Goal: Communication & Community: Answer question/provide support

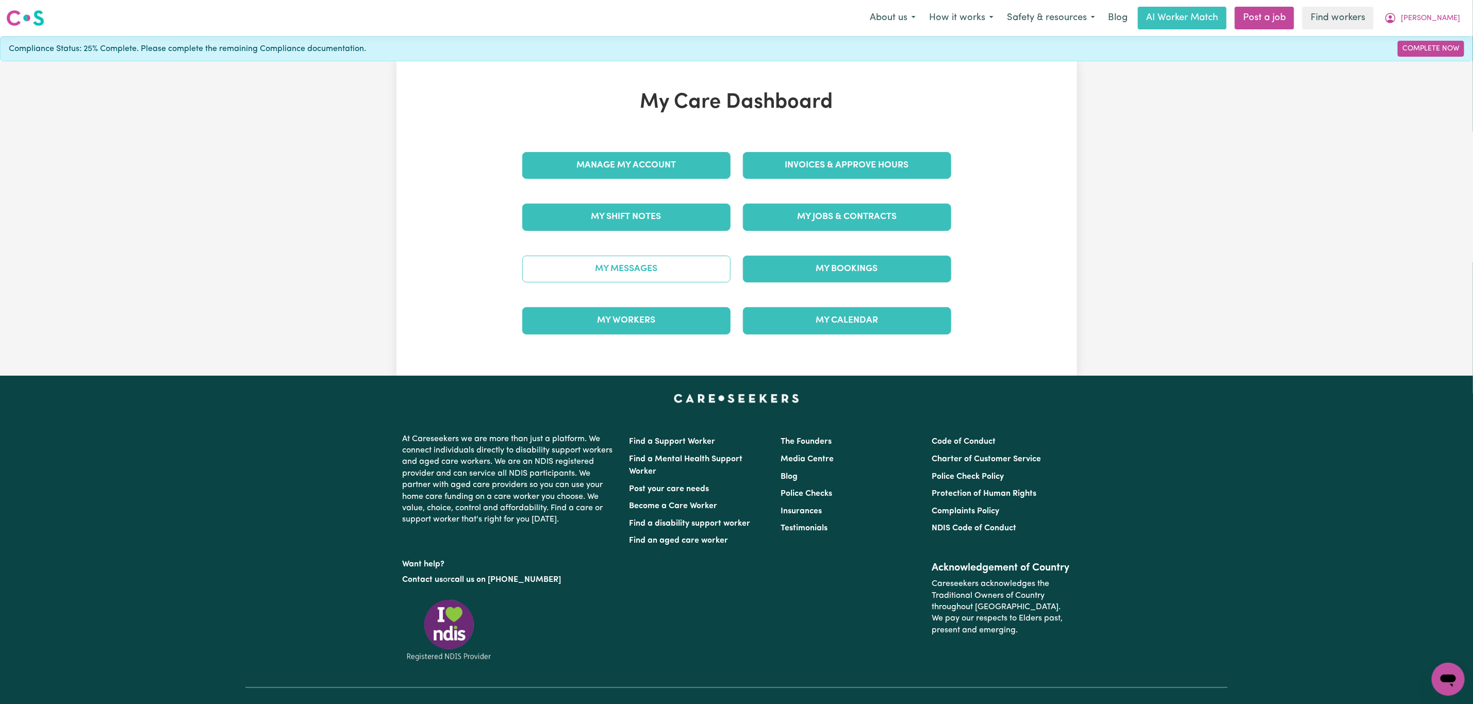
click at [615, 271] on link "My Messages" at bounding box center [626, 269] width 208 height 27
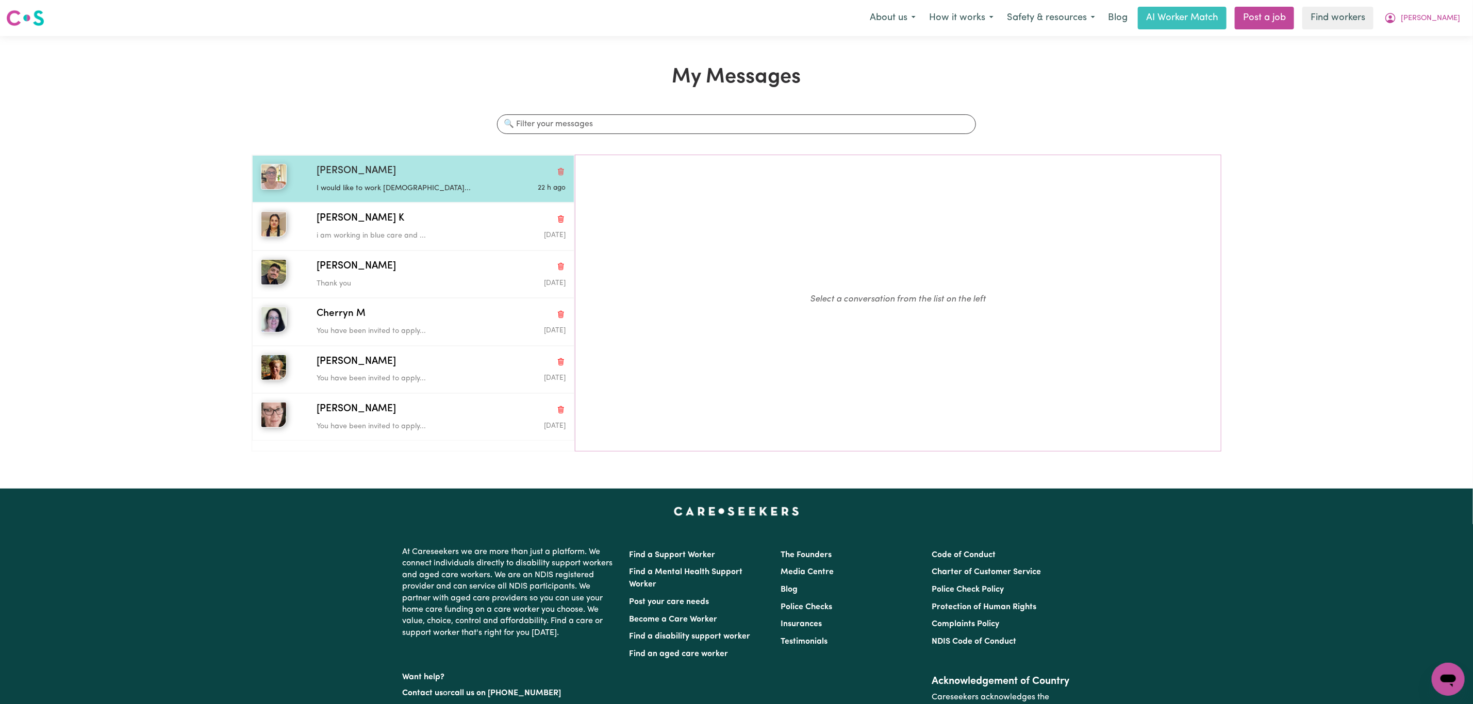
click at [380, 189] on p "I would like to work [DEMOGRAPHIC_DATA]..." at bounding box center [400, 188] width 166 height 11
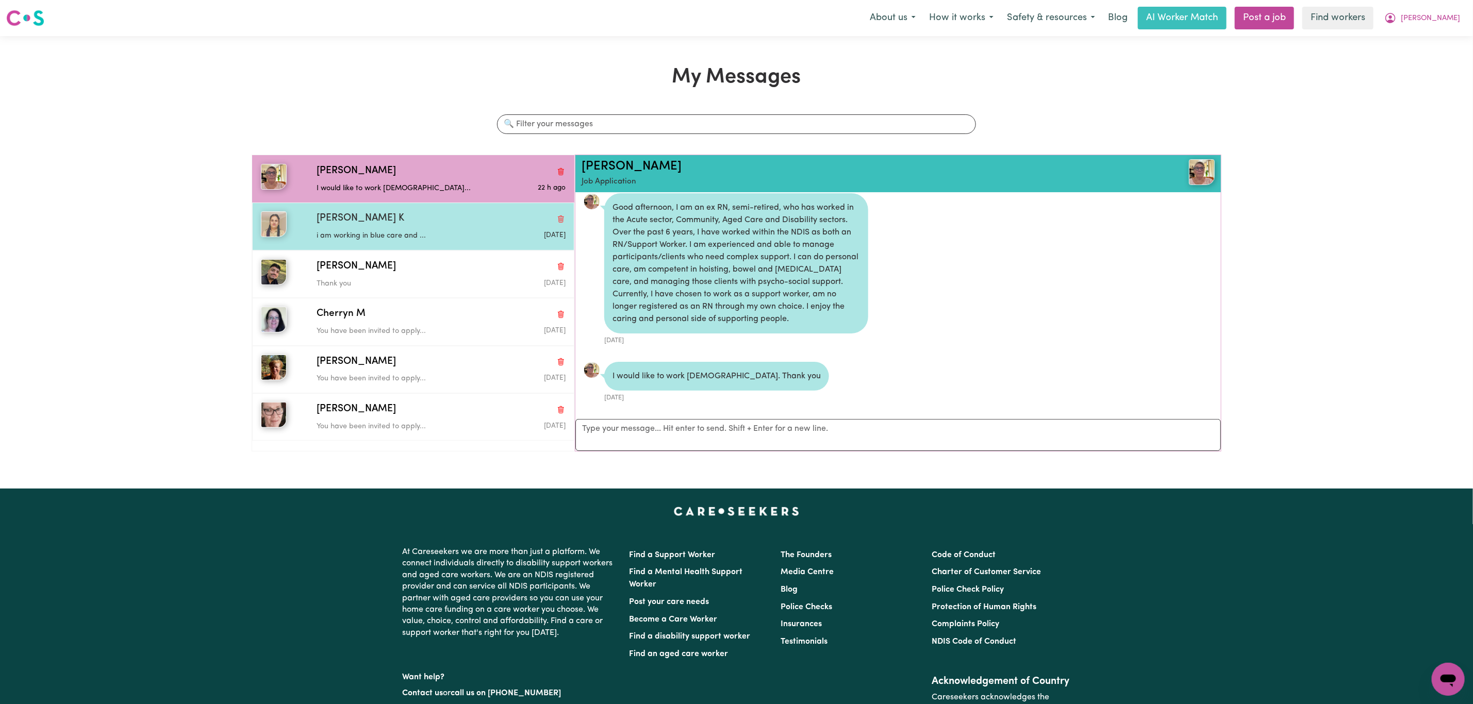
drag, startPoint x: 415, startPoint y: 228, endPoint x: 419, endPoint y: 230, distance: 5.3
click at [415, 229] on div "i am working in blue care and ..." at bounding box center [400, 233] width 166 height 15
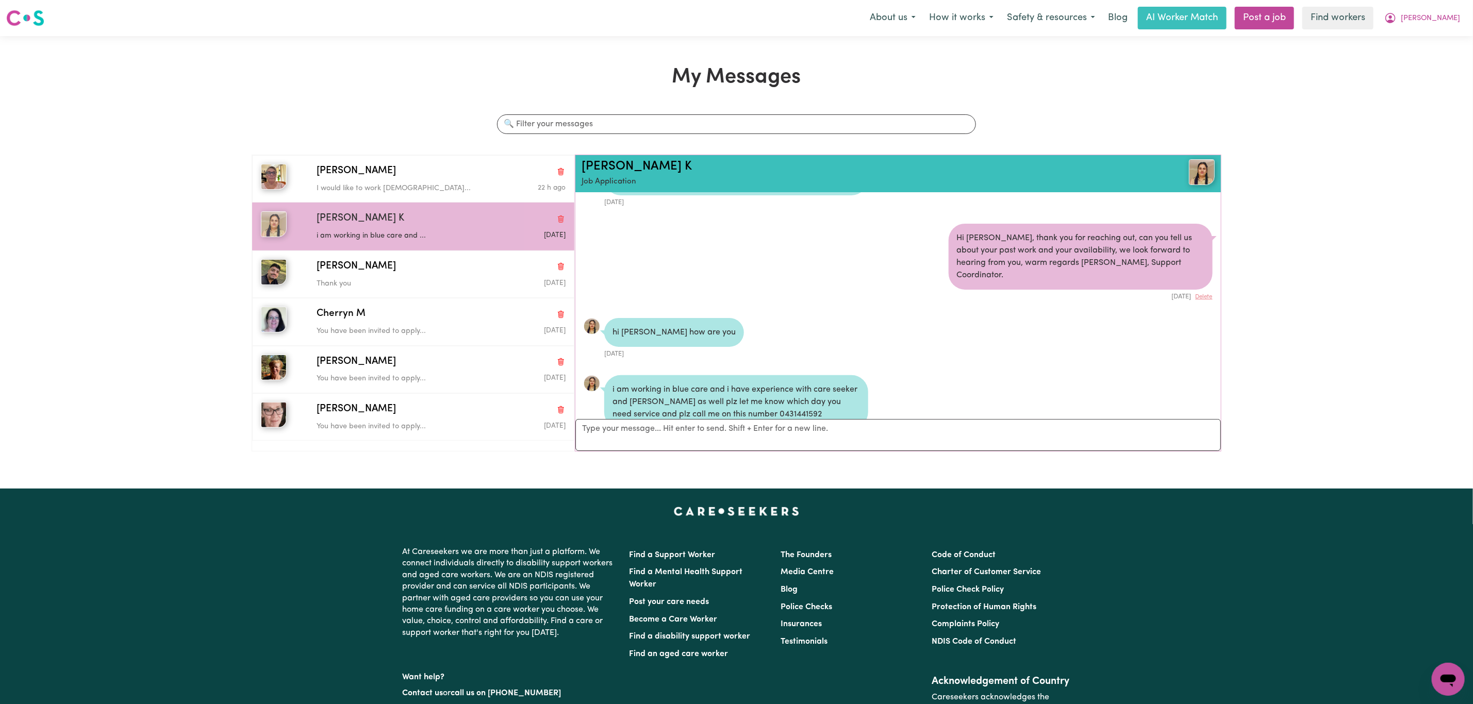
scroll to position [73, 0]
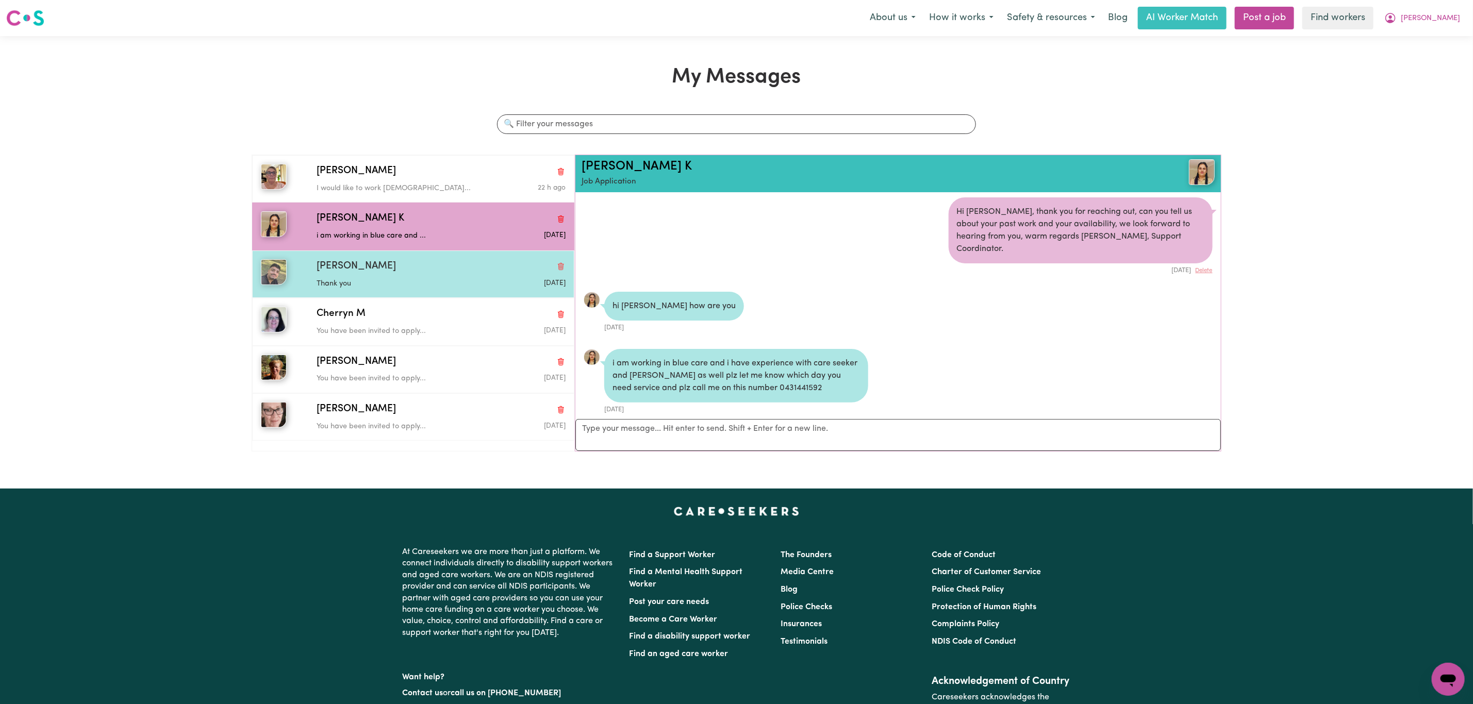
click at [429, 267] on div "[PERSON_NAME]" at bounding box center [441, 266] width 249 height 15
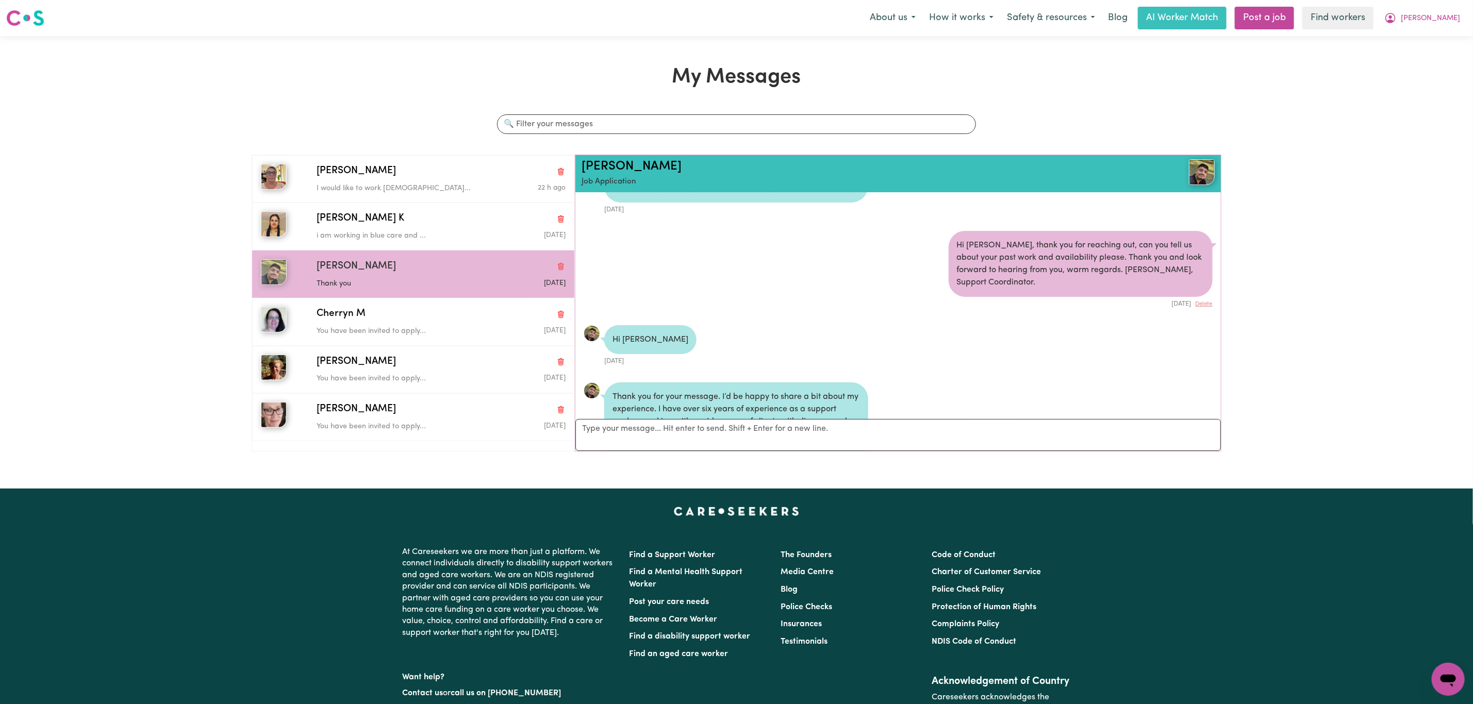
scroll to position [0, 0]
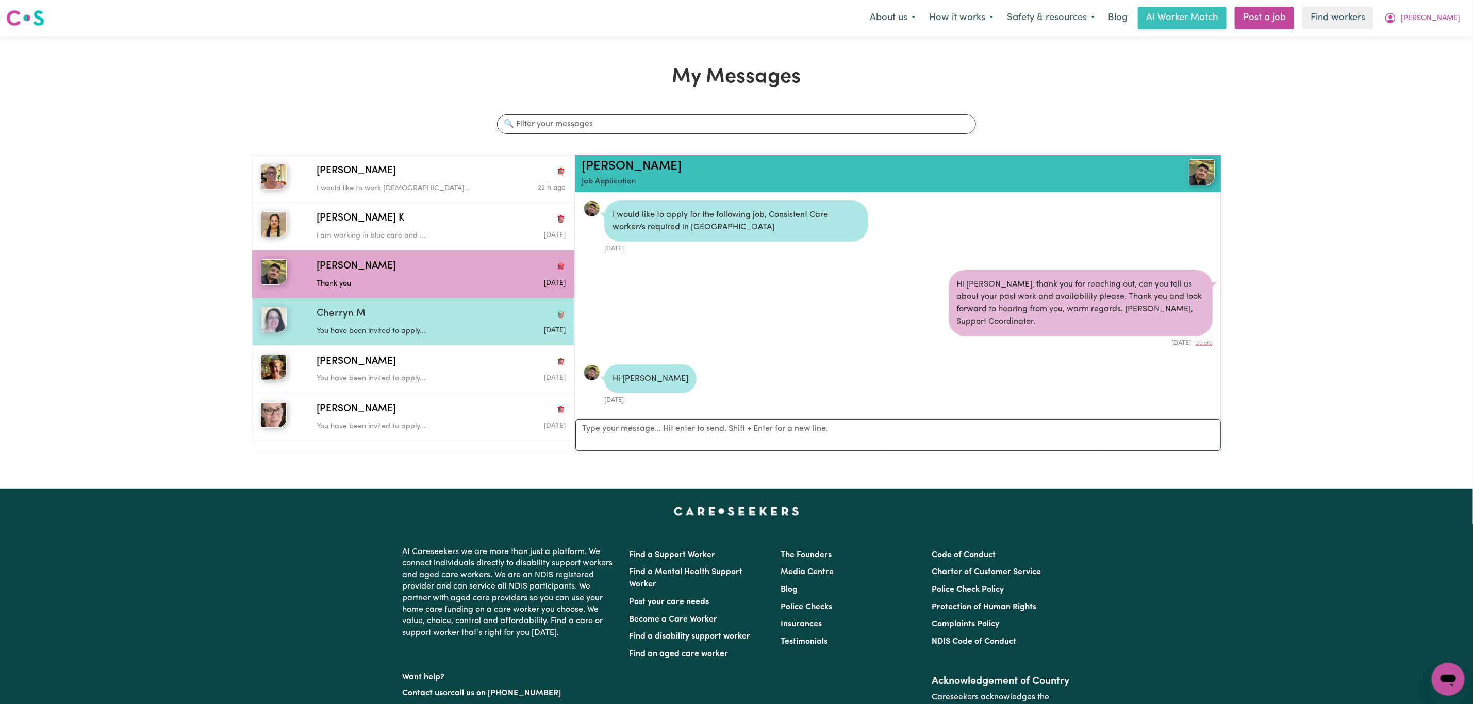
click at [468, 326] on div "You have been invited to apply..." at bounding box center [400, 329] width 166 height 15
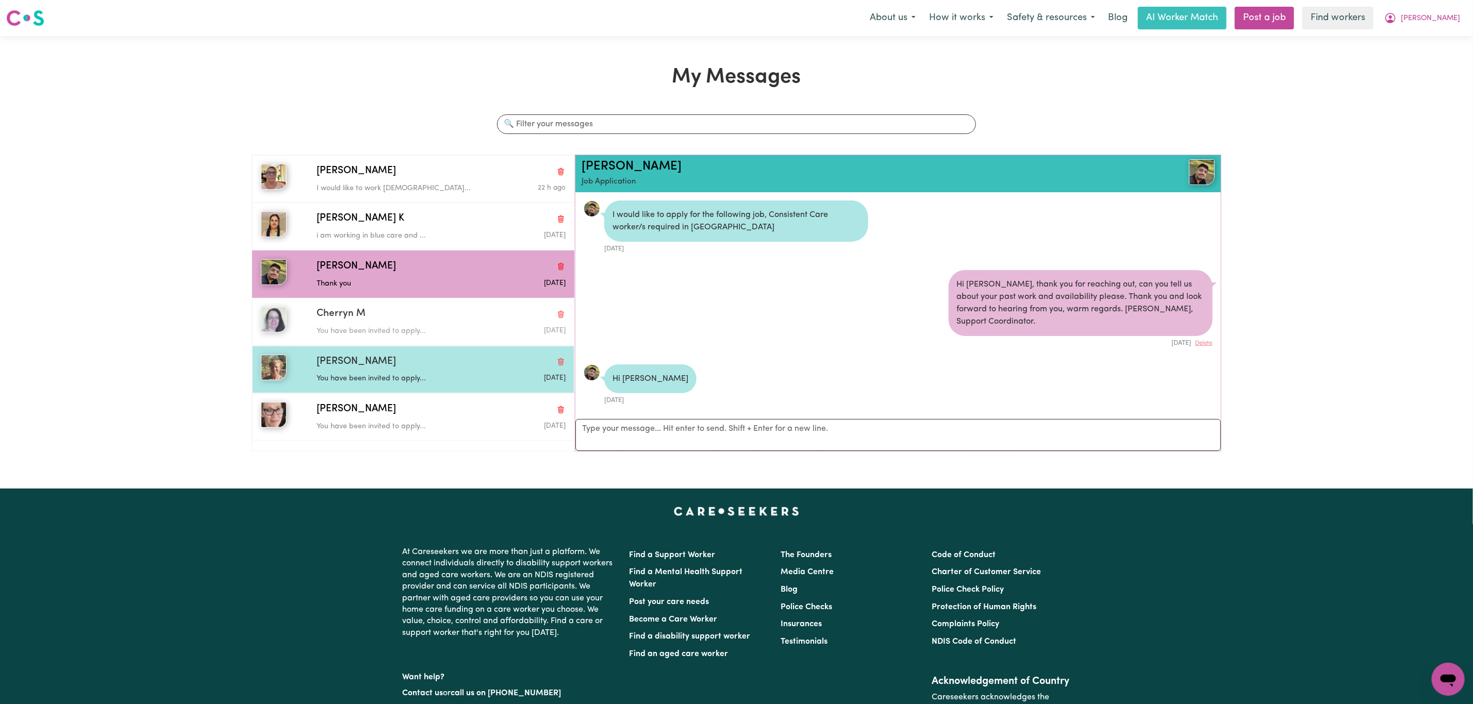
scroll to position [7, 0]
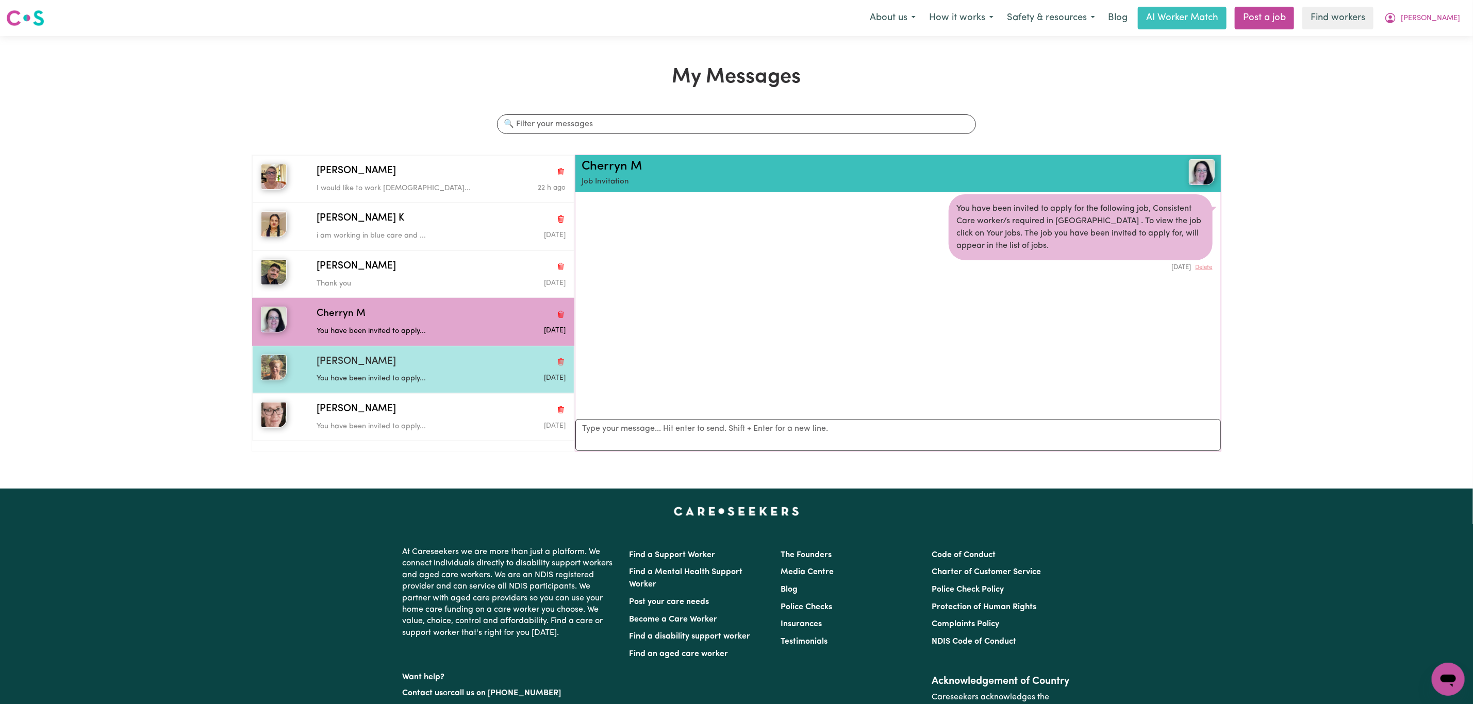
click at [442, 374] on div "You have been invited to apply..." at bounding box center [400, 376] width 166 height 15
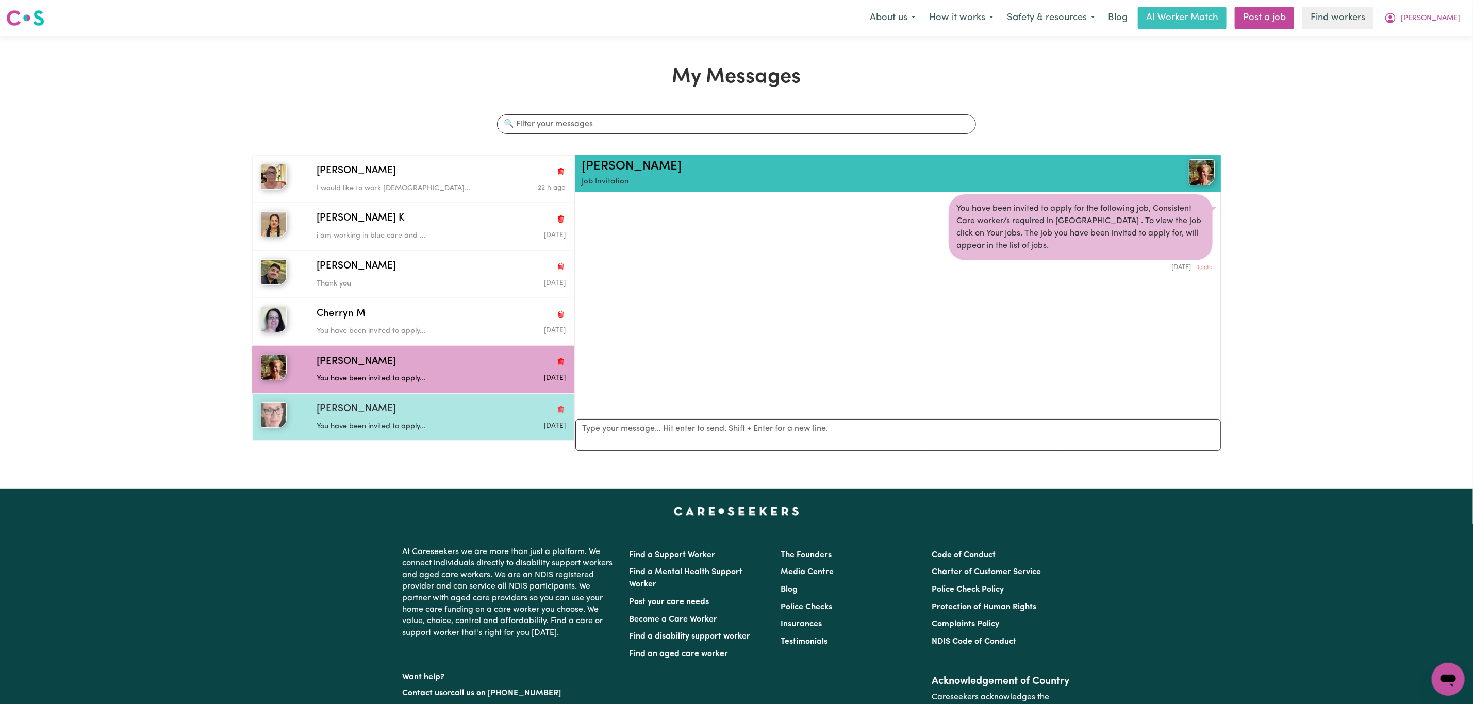
click at [444, 409] on div "[PERSON_NAME]" at bounding box center [441, 409] width 249 height 15
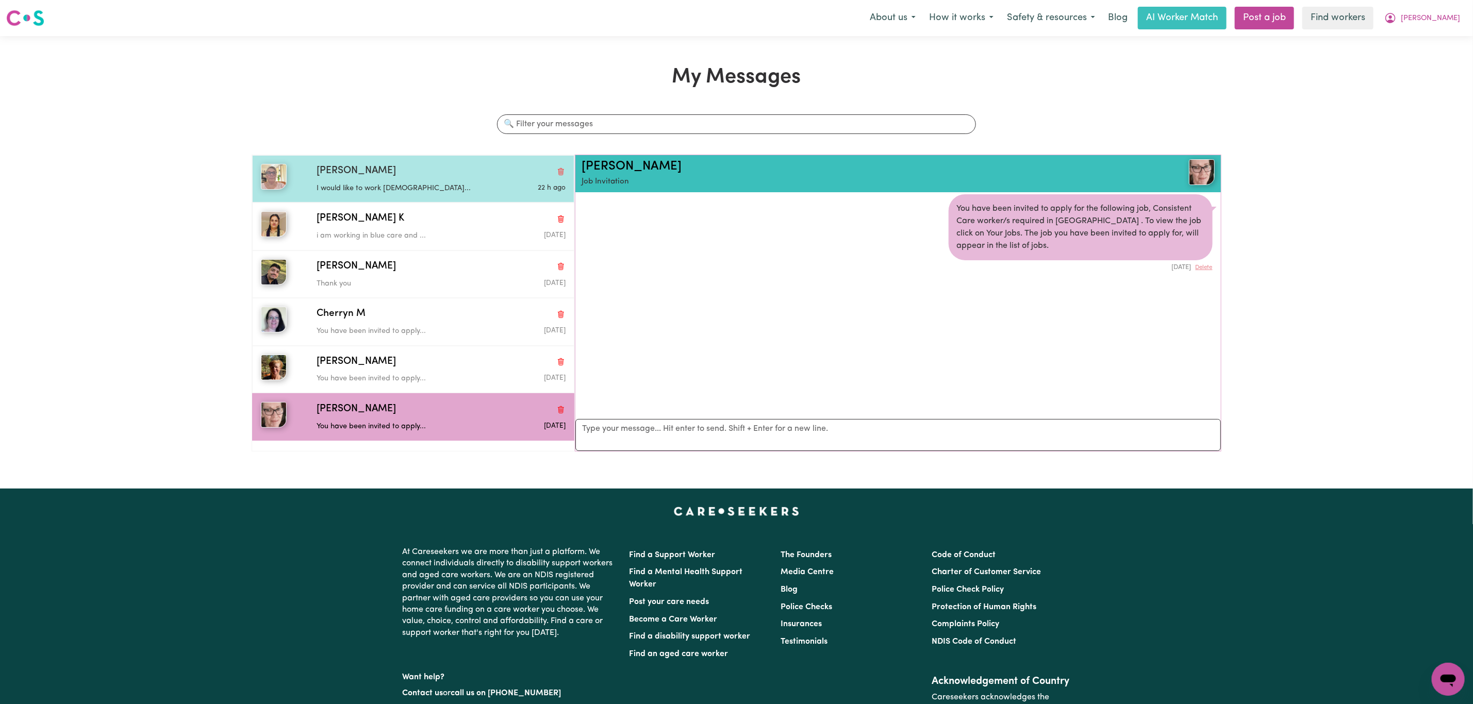
click at [455, 182] on div "I would like to work [DEMOGRAPHIC_DATA]..." at bounding box center [400, 186] width 166 height 15
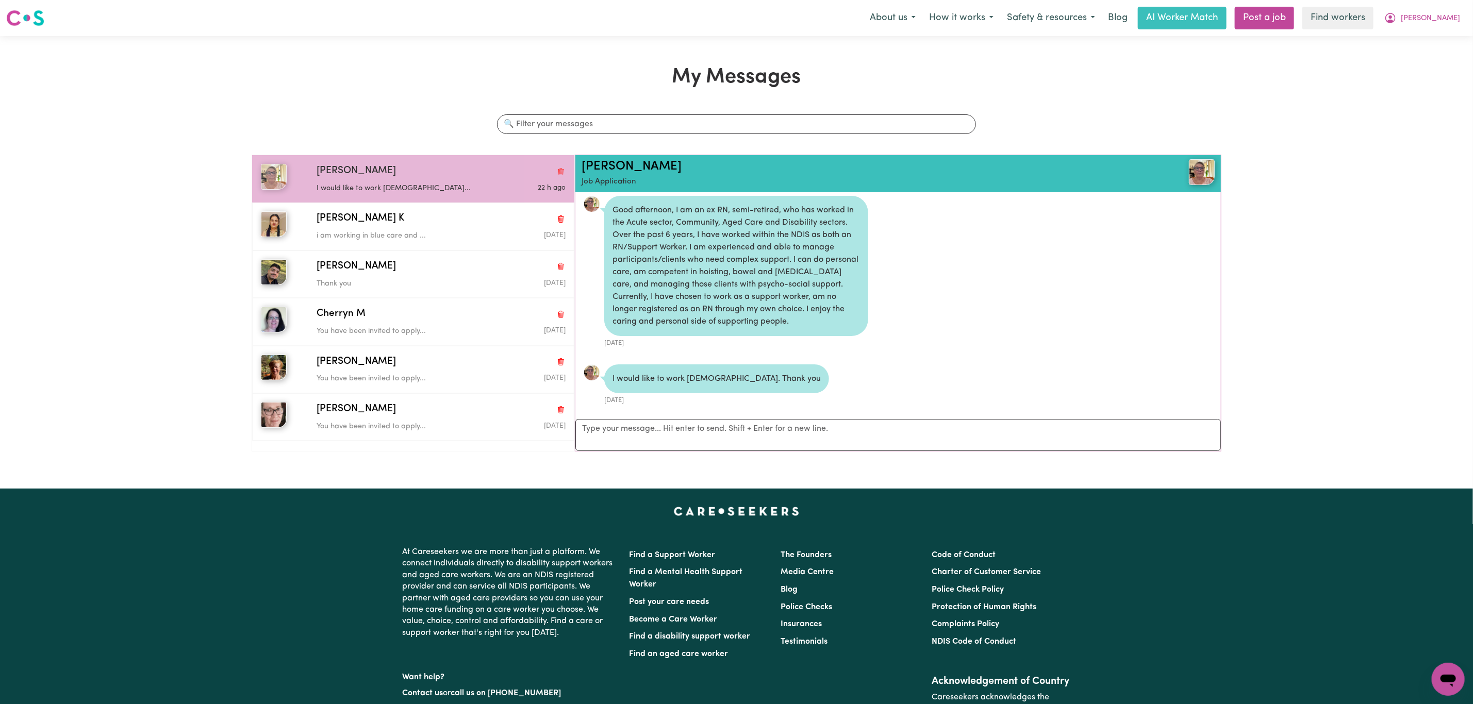
scroll to position [172, 0]
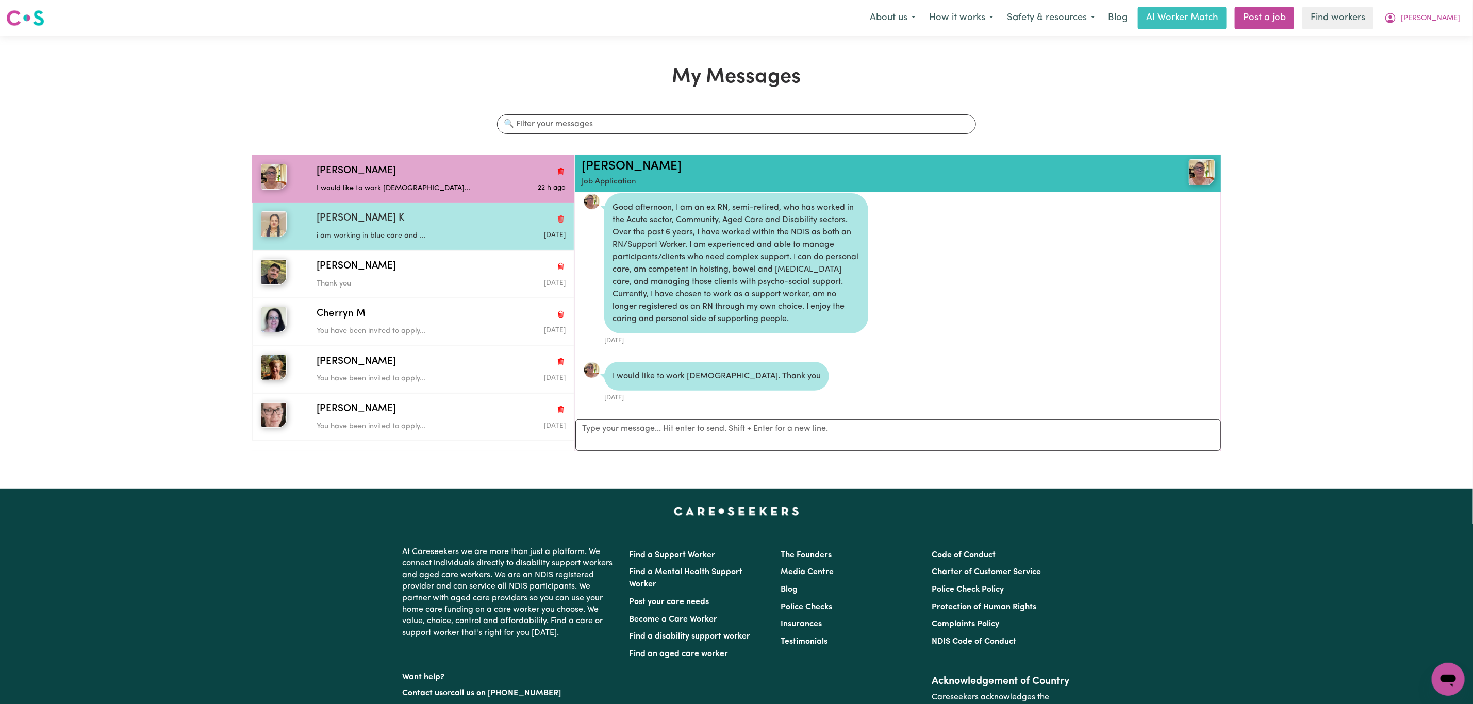
click at [410, 226] on div "[PERSON_NAME] K" at bounding box center [441, 218] width 249 height 15
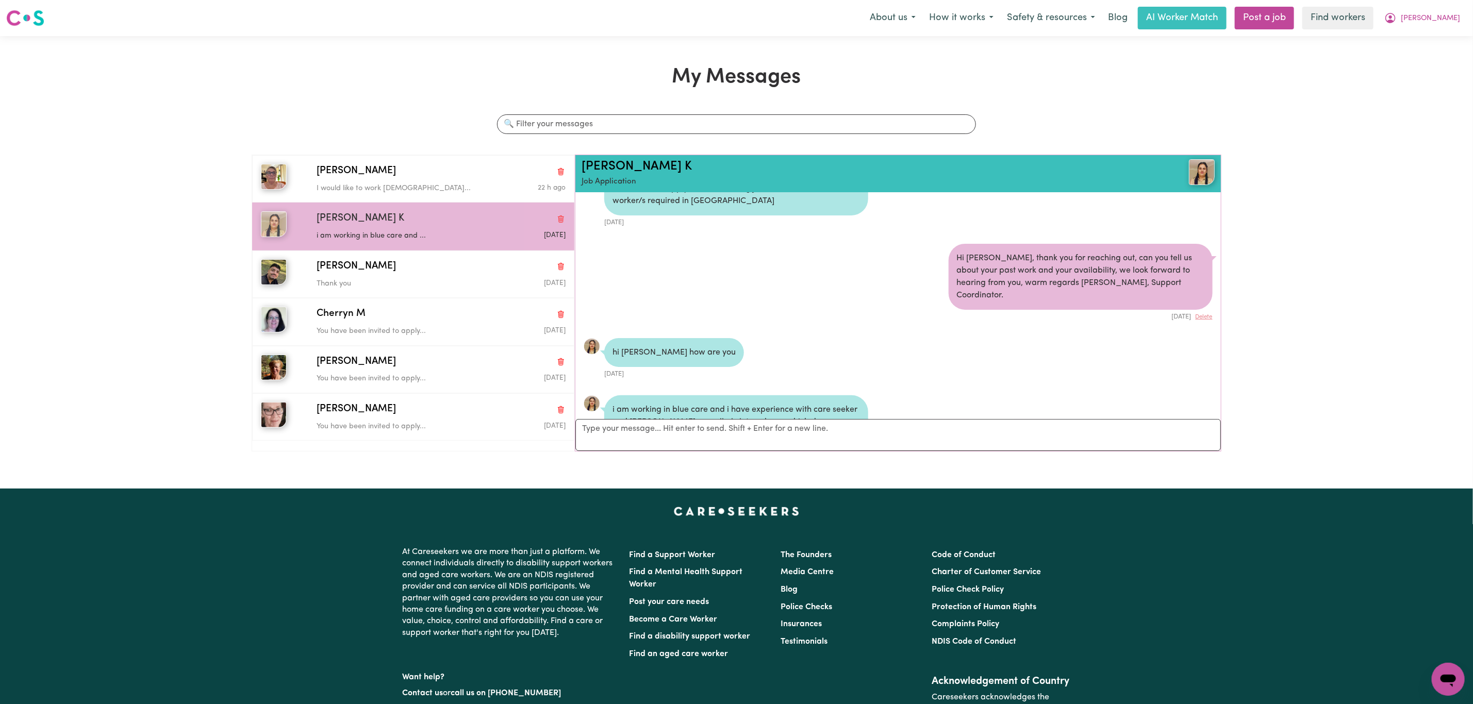
scroll to position [0, 0]
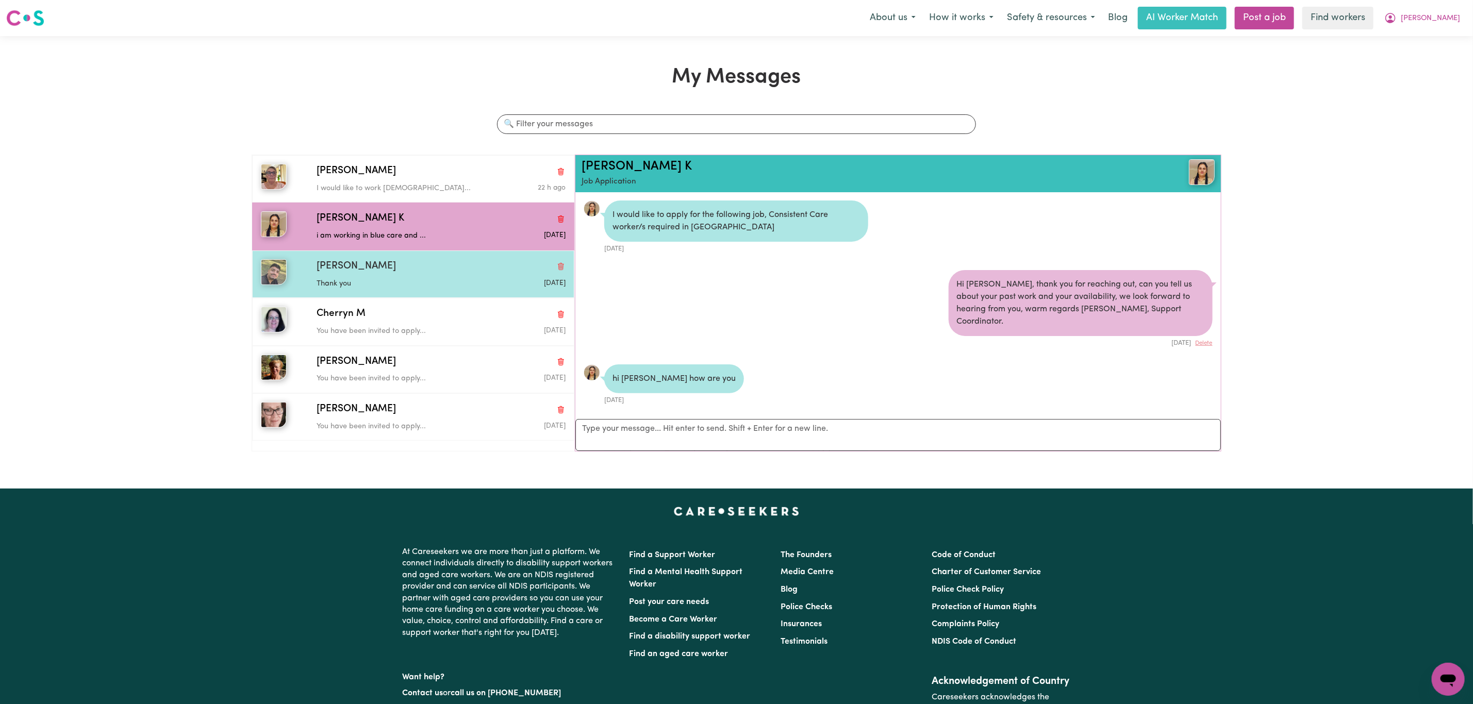
click at [415, 296] on div "[PERSON_NAME] A Thank you [DATE]" at bounding box center [413, 274] width 322 height 47
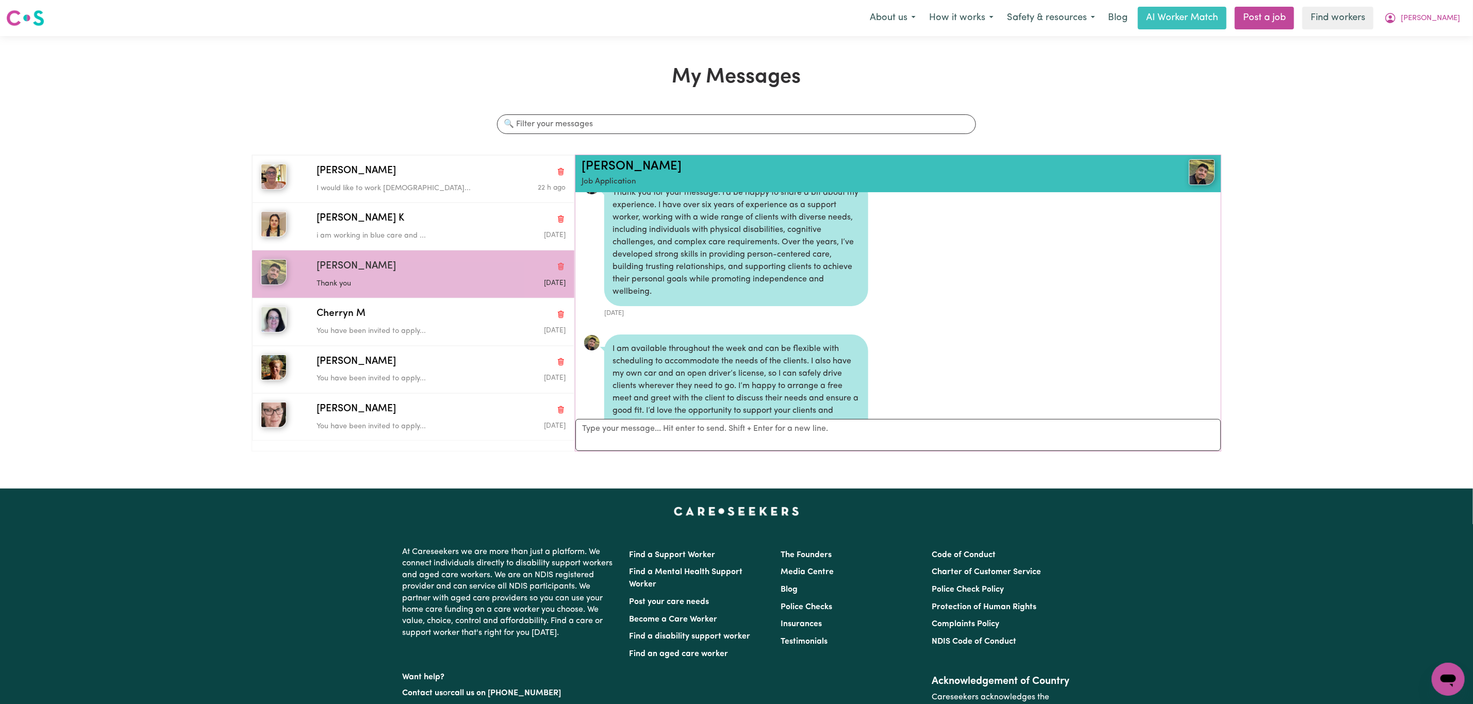
scroll to position [271, 0]
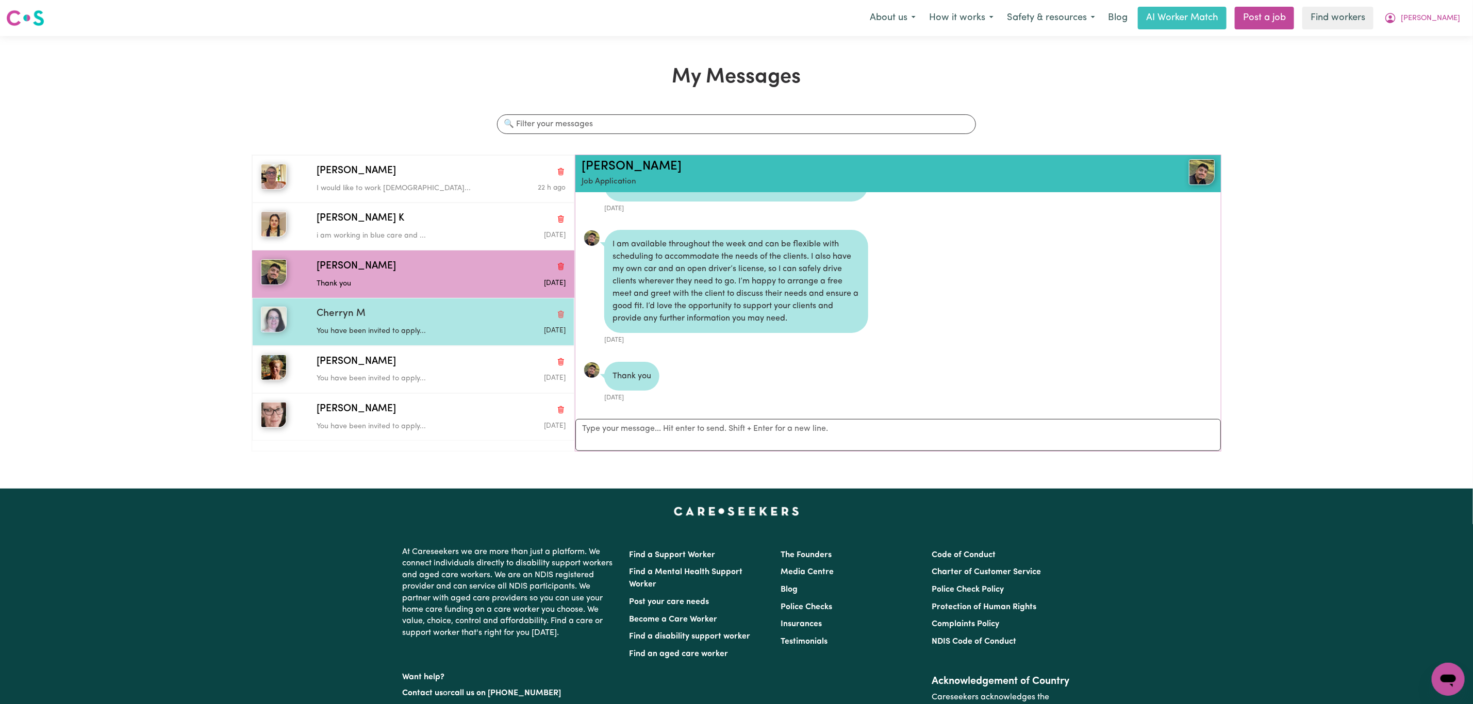
click at [462, 319] on div "Cherryn M" at bounding box center [441, 314] width 249 height 15
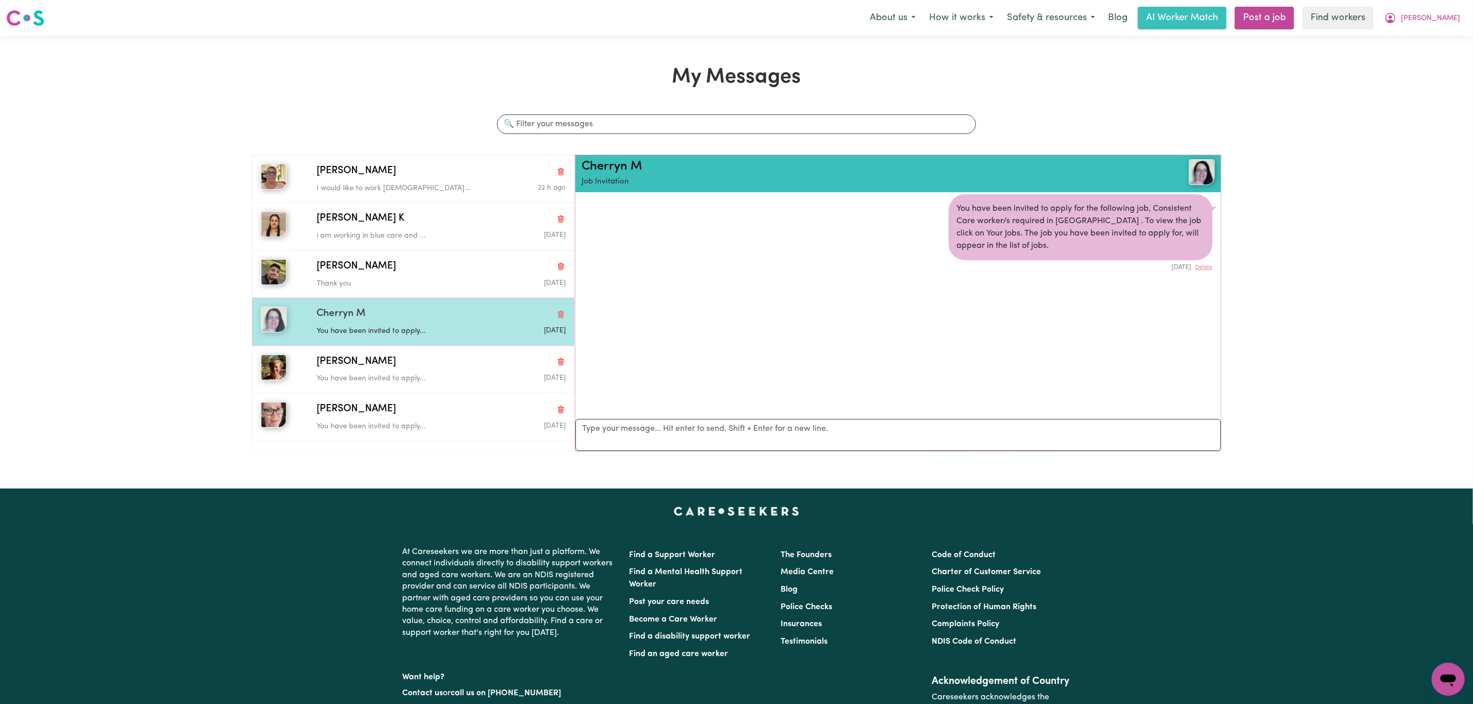
scroll to position [7, 0]
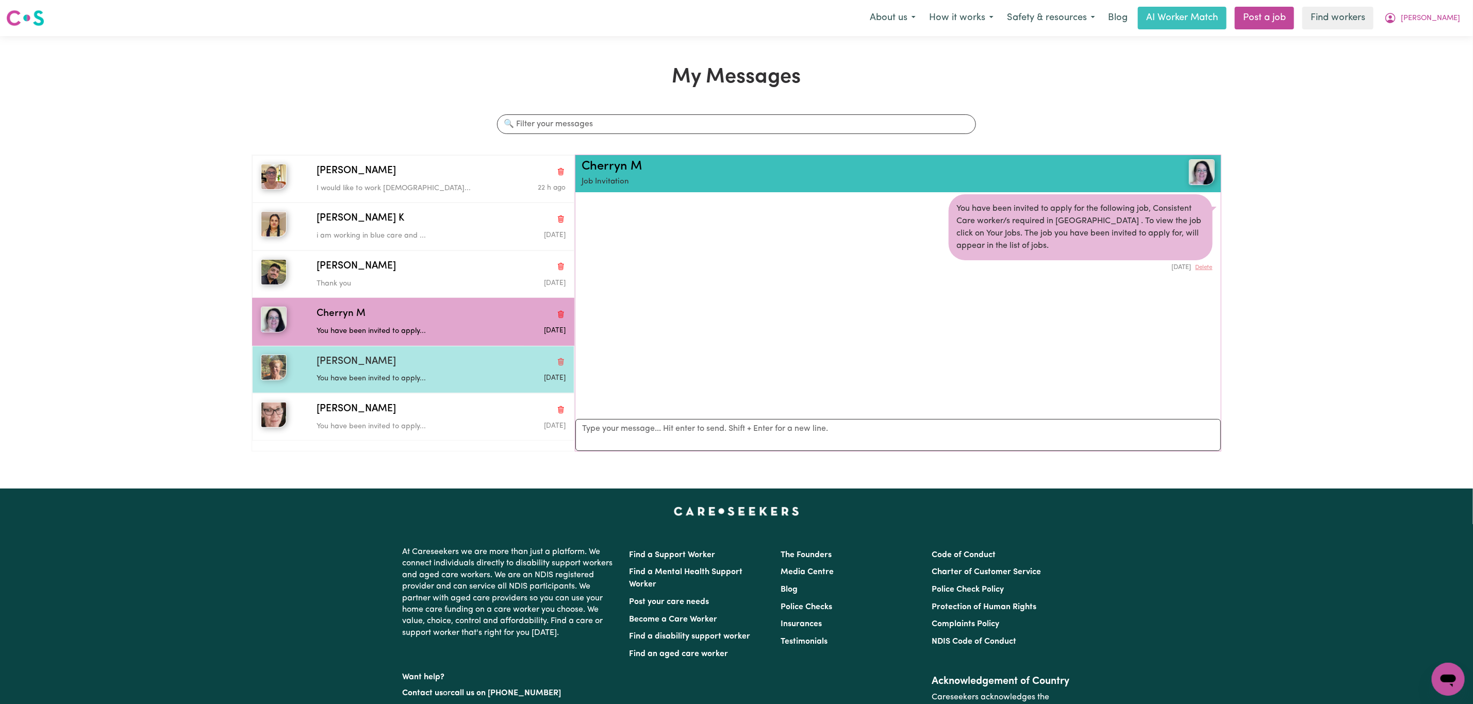
click at [455, 353] on div "[PERSON_NAME] You have been invited to apply... [DATE]" at bounding box center [413, 369] width 322 height 47
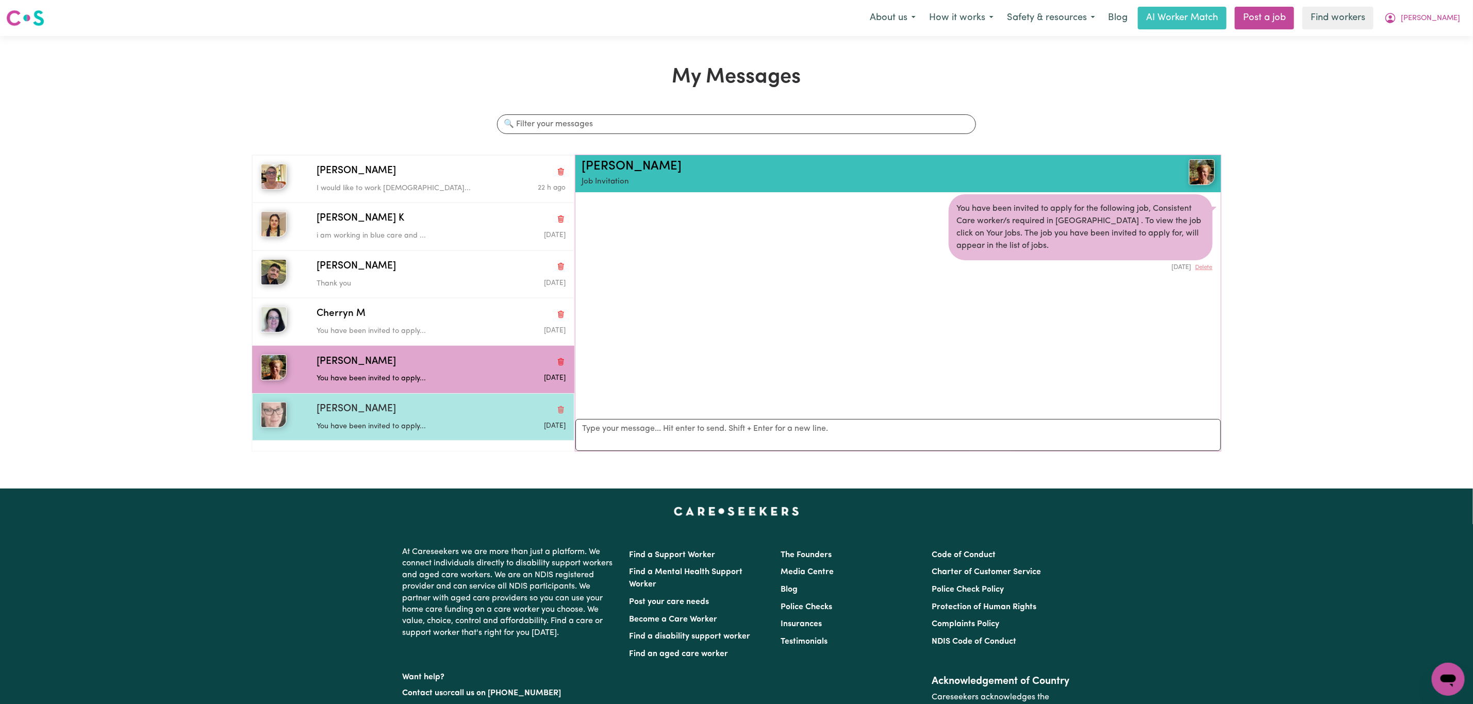
click at [462, 402] on div "[PERSON_NAME] You have been invited to apply... [DATE]" at bounding box center [413, 416] width 322 height 47
